Goal: Task Accomplishment & Management: Use online tool/utility

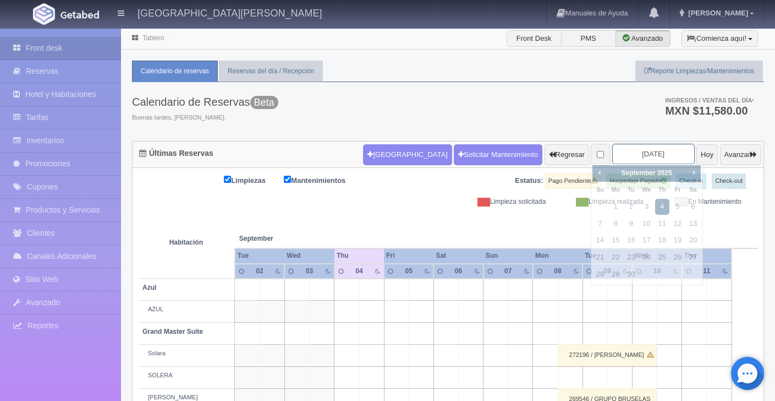
click at [632, 153] on input "[DATE]" at bounding box center [653, 154] width 83 height 20
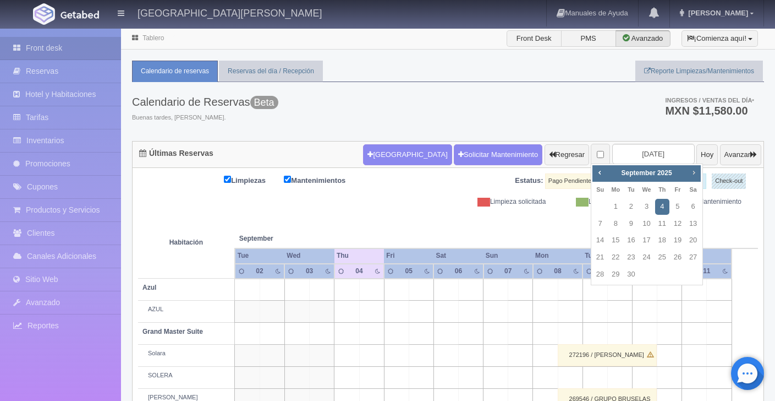
click at [693, 171] on span "Next" at bounding box center [693, 172] width 9 height 9
click at [602, 256] on link "21" at bounding box center [600, 257] width 14 height 16
type input "2025-12-21"
